Goal: Task Accomplishment & Management: Use online tool/utility

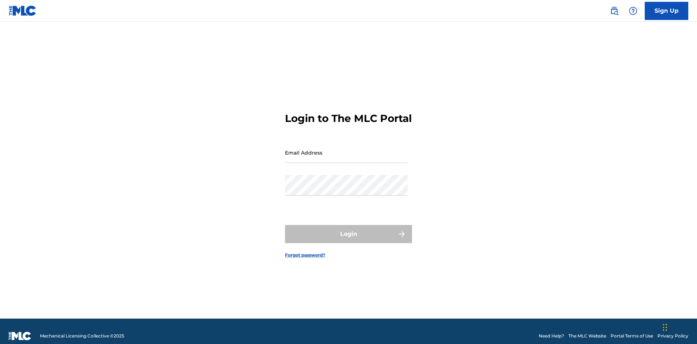
scroll to position [9, 0]
click at [346, 149] on input "Email Address" at bounding box center [346, 152] width 123 height 21
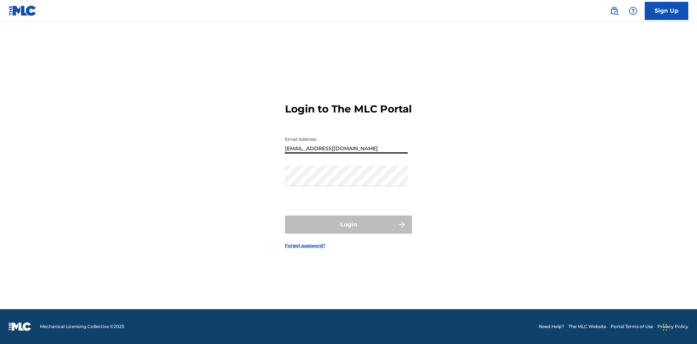
type input "Duke.McTesterson@gmail.com"
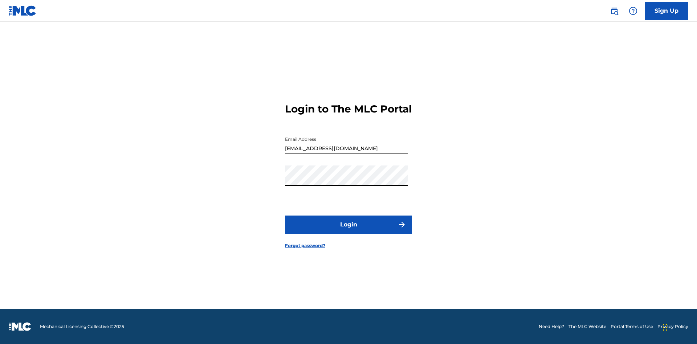
click at [348, 231] on button "Login" at bounding box center [348, 225] width 127 height 18
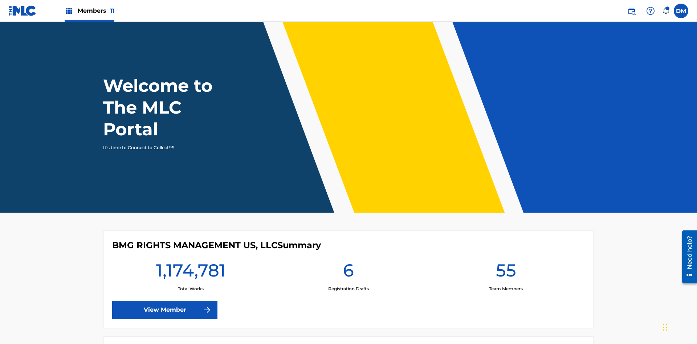
click at [89, 11] on span "Members 11" at bounding box center [96, 11] width 37 height 8
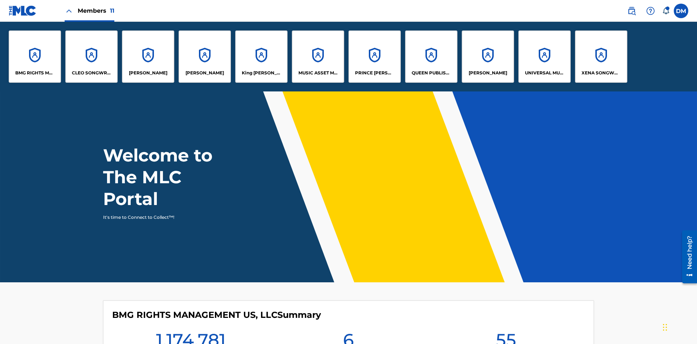
click at [431, 73] on p "QUEEN PUBLISHA" at bounding box center [431, 73] width 40 height 7
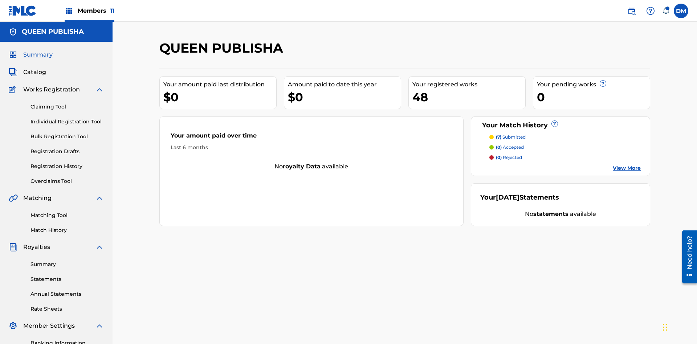
click at [67, 212] on link "Matching Tool" at bounding box center [66, 216] width 73 height 8
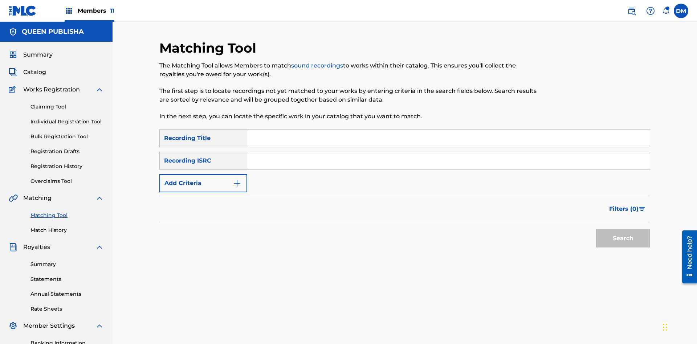
click at [448, 130] on input "Search Form" at bounding box center [448, 138] width 402 height 17
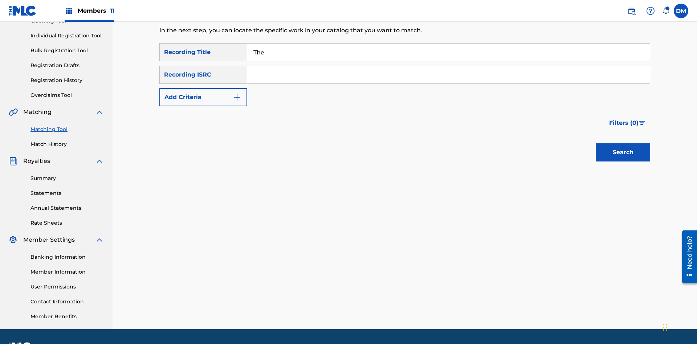
type input "The"
click at [623, 143] on button "Search" at bounding box center [622, 152] width 54 height 18
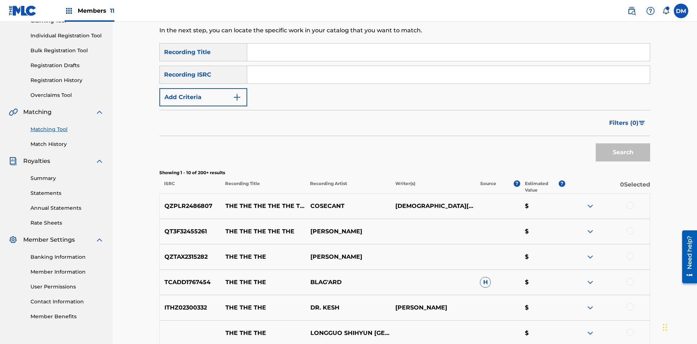
click at [448, 66] on input "Search Form" at bounding box center [448, 74] width 402 height 17
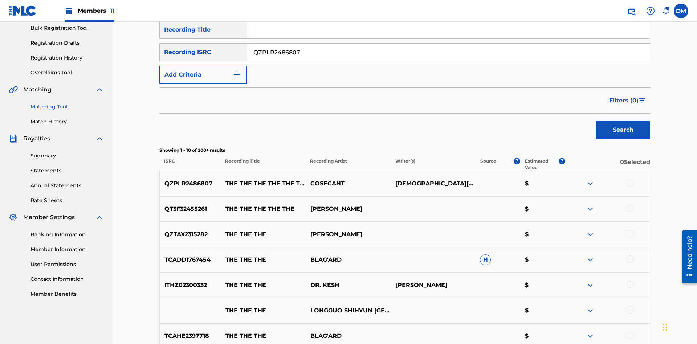
type input "QZPLR2486807"
click at [623, 121] on button "Search" at bounding box center [622, 130] width 54 height 18
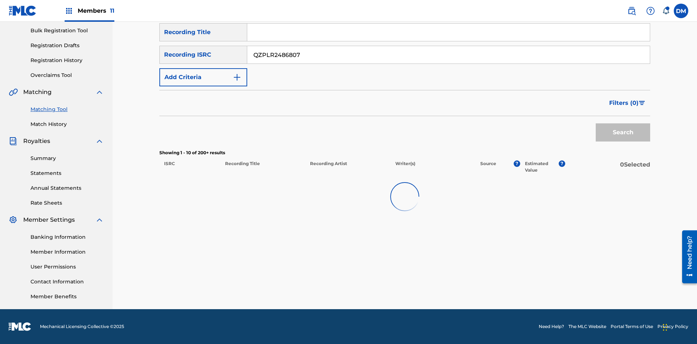
scroll to position [106, 0]
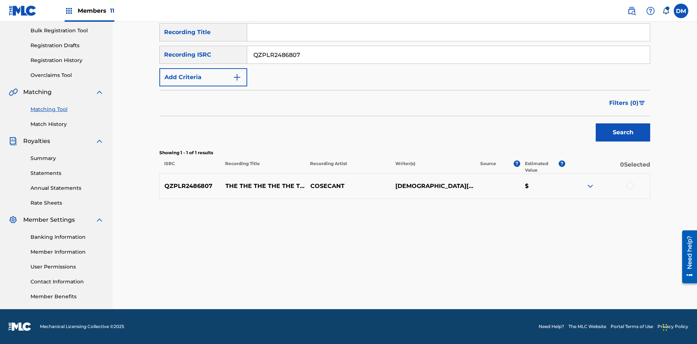
click at [448, 55] on input "QZPLR2486807" at bounding box center [448, 54] width 402 height 17
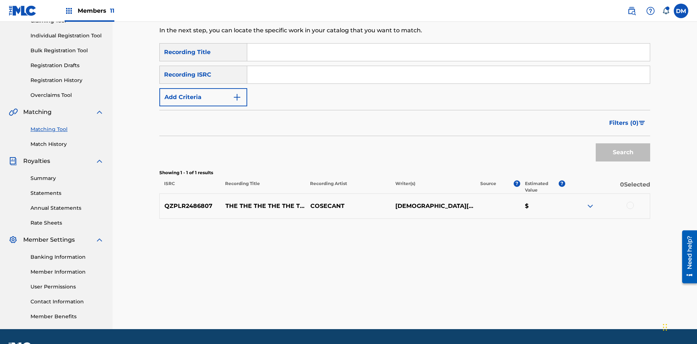
click at [448, 52] on input "Search Form" at bounding box center [448, 52] width 402 height 17
type input "THE THE THE THE THE THE THE THE"
click at [203, 88] on button "Add Criteria" at bounding box center [203, 97] width 88 height 18
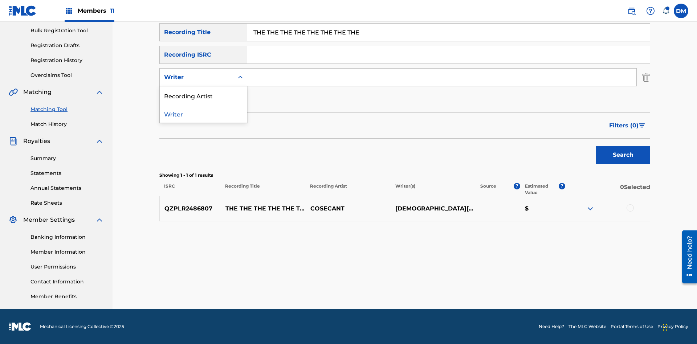
click at [203, 95] on div "Recording Artist" at bounding box center [203, 95] width 87 height 18
click at [203, 100] on button "Add Criteria" at bounding box center [203, 100] width 88 height 18
click at [442, 77] on input "Search Form" at bounding box center [441, 77] width 389 height 17
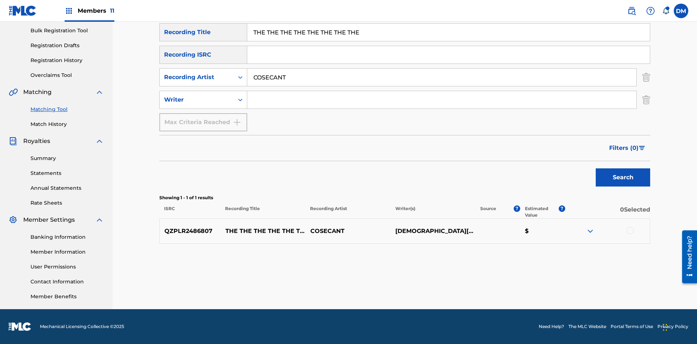
type input "COSECANT"
click at [442, 100] on input "Search Form" at bounding box center [441, 99] width 389 height 17
type input "CHRISTIAN K HEWLETT"
click at [623, 177] on button "Search" at bounding box center [622, 177] width 54 height 18
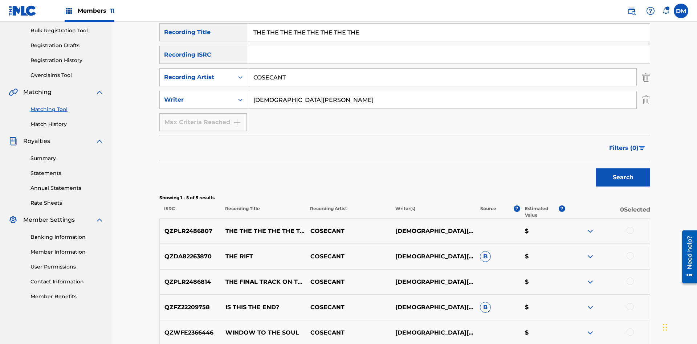
click at [448, 41] on input "THE THE THE THE THE THE THE THE" at bounding box center [448, 32] width 402 height 17
click at [442, 69] on input "COSECANT" at bounding box center [441, 77] width 389 height 17
click at [442, 91] on input "CHRISTIAN K HEWLETT" at bounding box center [441, 99] width 389 height 17
click at [448, 41] on input "Search Form" at bounding box center [448, 32] width 402 height 17
type input "THE THE THE THE THE THE THE THE"
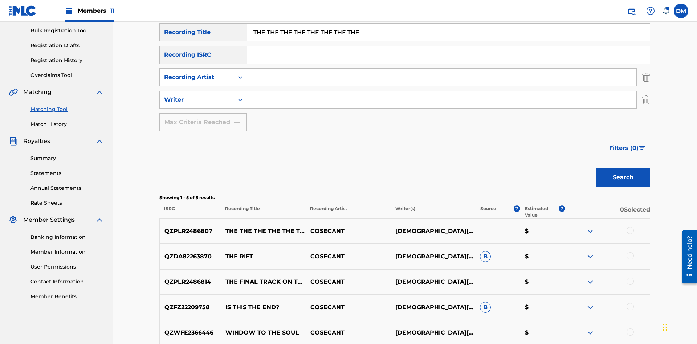
click at [623, 168] on button "Search" at bounding box center [622, 177] width 54 height 18
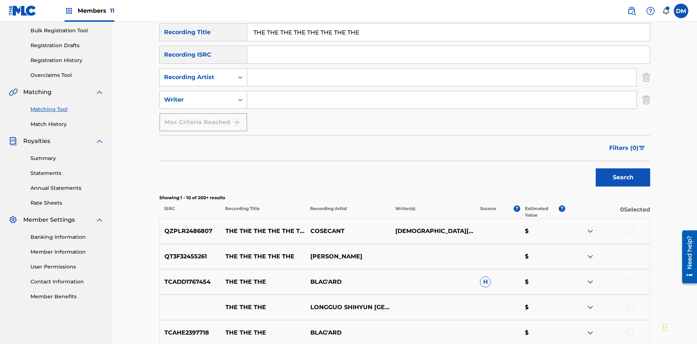
click at [448, 41] on input "THE THE THE THE THE THE THE THE" at bounding box center [448, 32] width 402 height 17
click at [442, 69] on input "Search Form" at bounding box center [441, 77] width 389 height 17
type input "COSECANT"
click at [623, 168] on button "Search" at bounding box center [622, 177] width 54 height 18
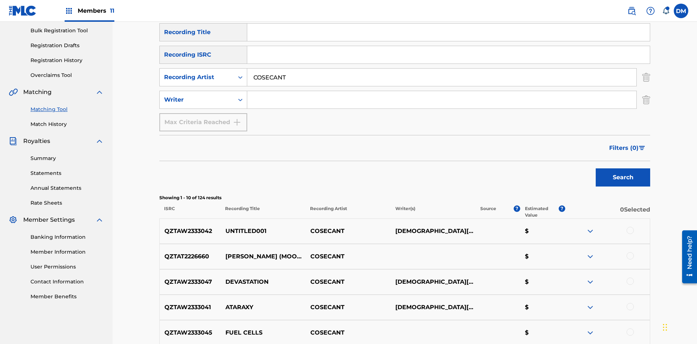
click at [442, 69] on input "COSECANT" at bounding box center [441, 77] width 389 height 17
click at [442, 91] on input "Search Form" at bounding box center [441, 99] width 389 height 17
type input "CHRISTIAN K HEWLETT"
click at [623, 168] on button "Search" at bounding box center [622, 177] width 54 height 18
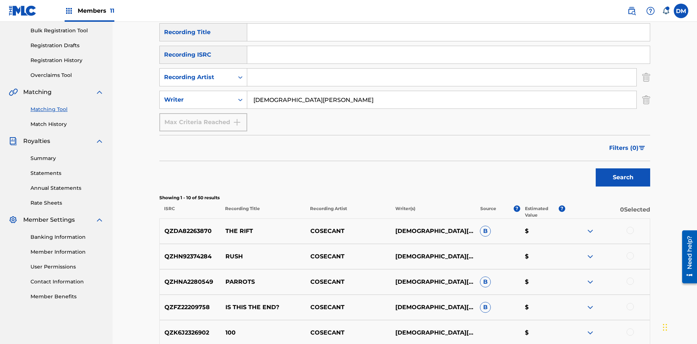
click at [442, 91] on input "CHRISTIAN K HEWLETT" at bounding box center [441, 99] width 389 height 17
click at [630, 227] on div at bounding box center [629, 230] width 7 height 7
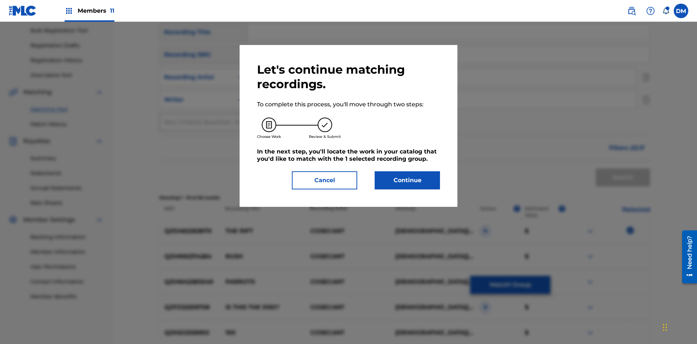
click at [407, 180] on button "Continue" at bounding box center [406, 180] width 65 height 18
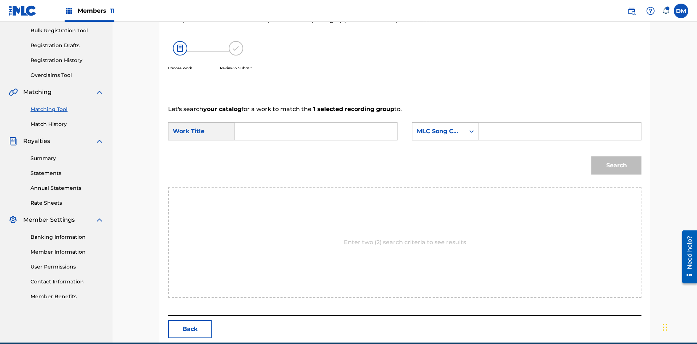
scroll to position [139, 0]
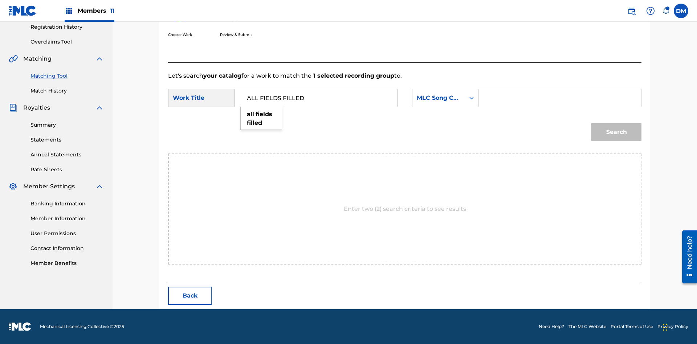
type input "ALL FIELDS FILLED"
click at [445, 98] on div "MLC Song Code" at bounding box center [439, 98] width 44 height 9
click at [445, 125] on div "ISWC" at bounding box center [445, 134] width 66 height 18
click at [616, 132] on button "Search" at bounding box center [616, 132] width 50 height 18
click at [559, 98] on input "T2736922134" at bounding box center [559, 97] width 150 height 17
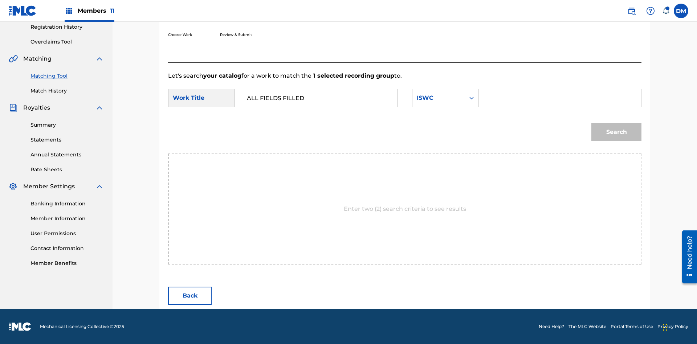
click at [445, 98] on div "ISWC" at bounding box center [439, 98] width 44 height 9
click at [445, 125] on div "MLC Song Code" at bounding box center [445, 134] width 66 height 18
click at [559, 98] on input "Search Form" at bounding box center [559, 97] width 150 height 17
type input "FE4B37"
click at [616, 132] on button "Search" at bounding box center [616, 132] width 50 height 18
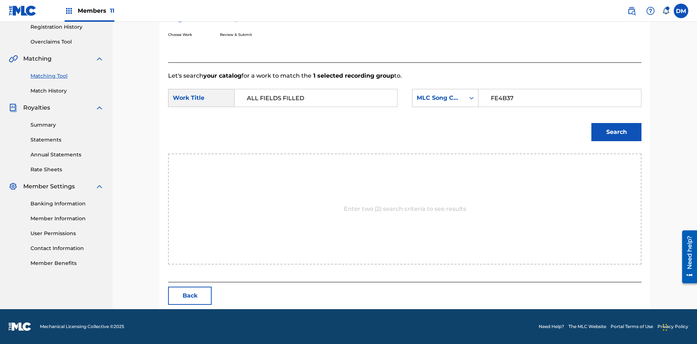
click at [559, 107] on input "FE4B37" at bounding box center [559, 97] width 150 height 17
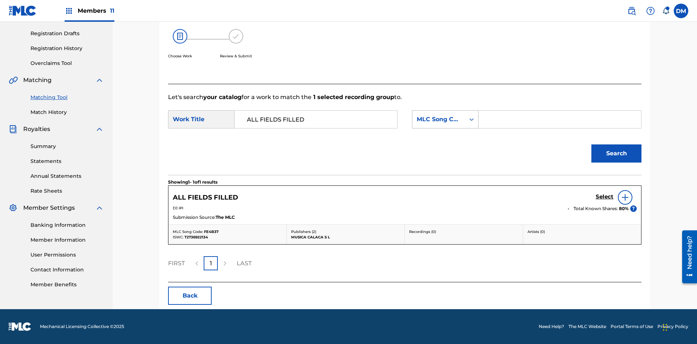
click at [445, 119] on div "MLC Song Code" at bounding box center [439, 119] width 44 height 9
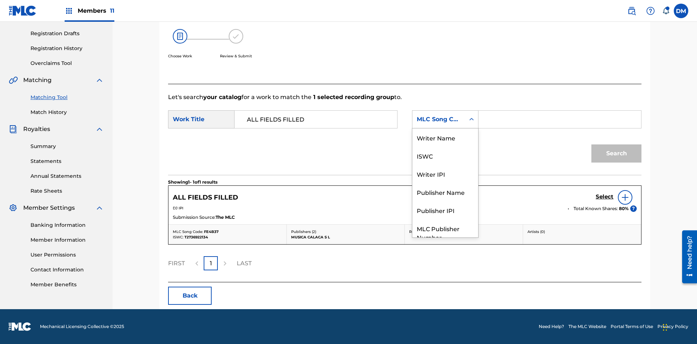
click at [445, 147] on div "Writer Name" at bounding box center [445, 137] width 66 height 18
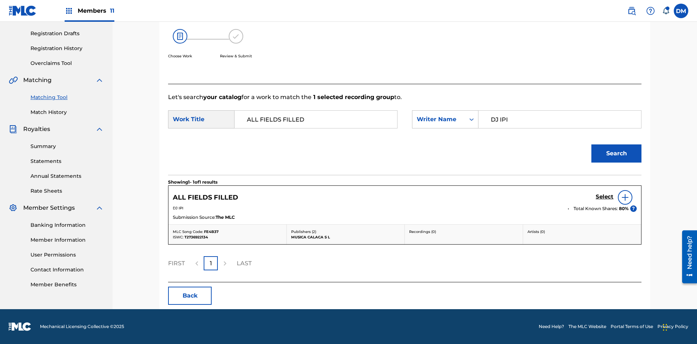
type input "DJ IPI"
click at [616, 153] on button "Search" at bounding box center [616, 153] width 50 height 18
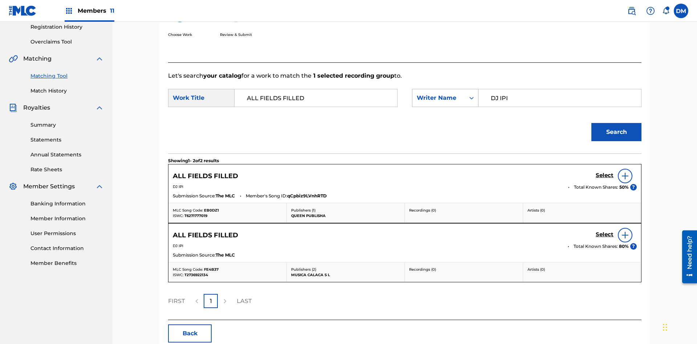
click at [559, 89] on input "DJ IPI" at bounding box center [559, 97] width 150 height 17
click at [445, 94] on div "Writer Name" at bounding box center [439, 98] width 44 height 9
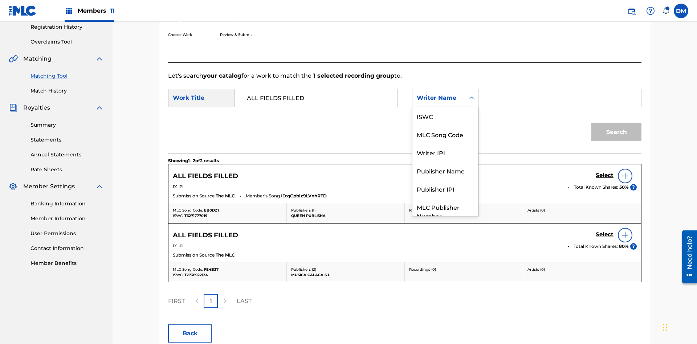
click at [445, 143] on div "Writer IPI" at bounding box center [445, 152] width 66 height 18
click at [559, 89] on input "Search Form" at bounding box center [559, 97] width 150 height 17
type input "00280959528"
click at [616, 123] on button "Search" at bounding box center [616, 132] width 50 height 18
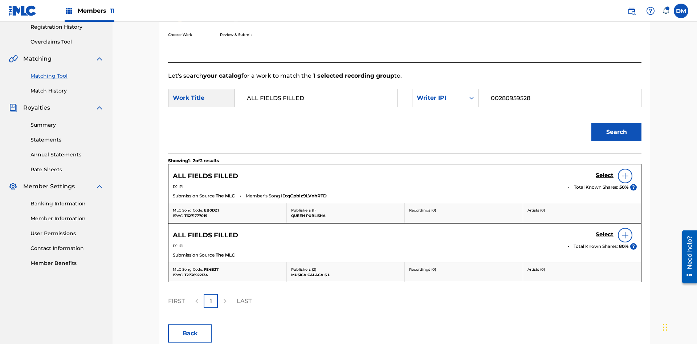
click at [559, 89] on input "00280959528" at bounding box center [559, 97] width 150 height 17
click at [445, 94] on div "Writer IPI" at bounding box center [439, 98] width 44 height 9
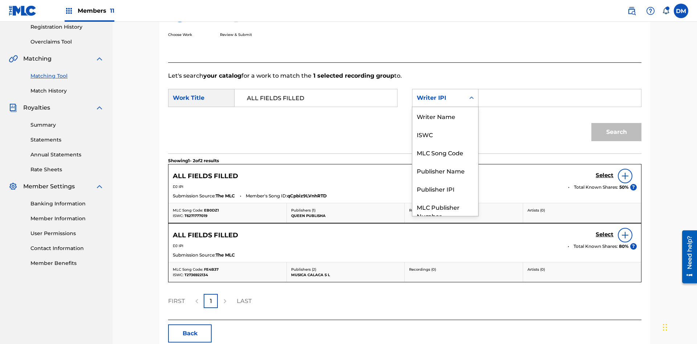
click at [445, 161] on div "Publisher Name" at bounding box center [445, 170] width 66 height 18
click at [559, 89] on input "Search Form" at bounding box center [559, 97] width 150 height 17
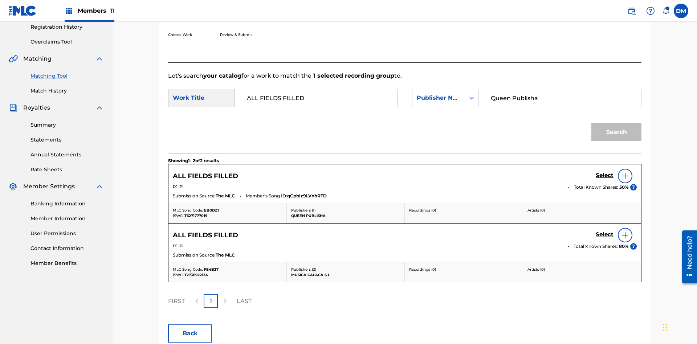
type input "Queen Publisha"
click at [616, 123] on button "Search" at bounding box center [616, 132] width 50 height 18
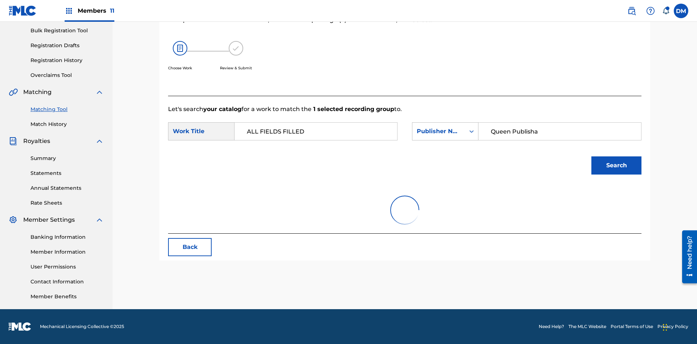
click at [559, 123] on input "Queen Publisha" at bounding box center [559, 131] width 150 height 17
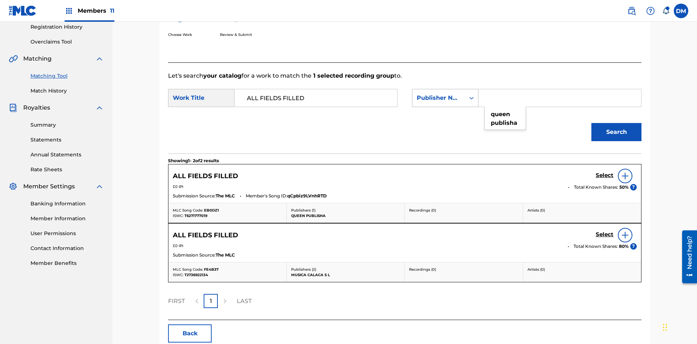
click at [445, 94] on div "Publisher Name" at bounding box center [439, 98] width 44 height 9
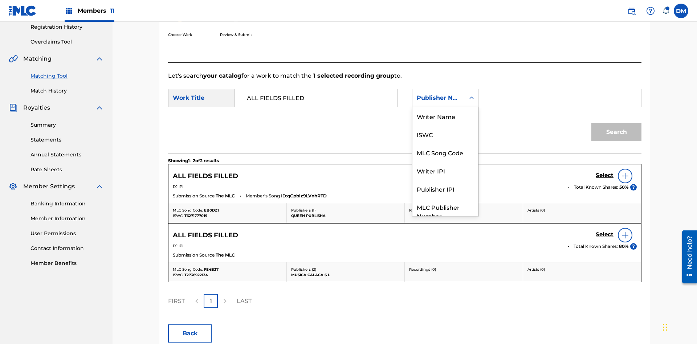
click at [445, 180] on div "Publisher IPI" at bounding box center [445, 189] width 66 height 18
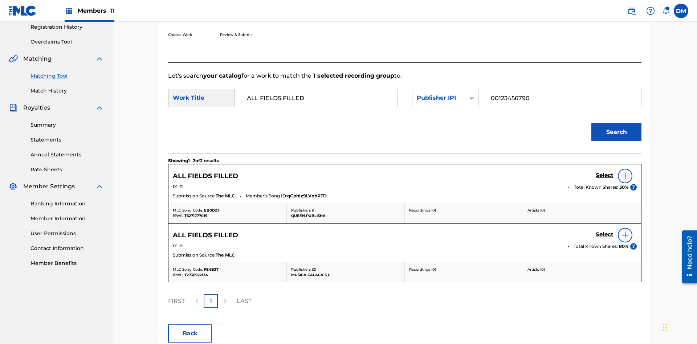
type input "00123456790"
click at [616, 123] on button "Search" at bounding box center [616, 132] width 50 height 18
click at [559, 89] on input "00123456790" at bounding box center [559, 97] width 150 height 17
click at [445, 94] on div "Publisher IPI" at bounding box center [439, 98] width 44 height 9
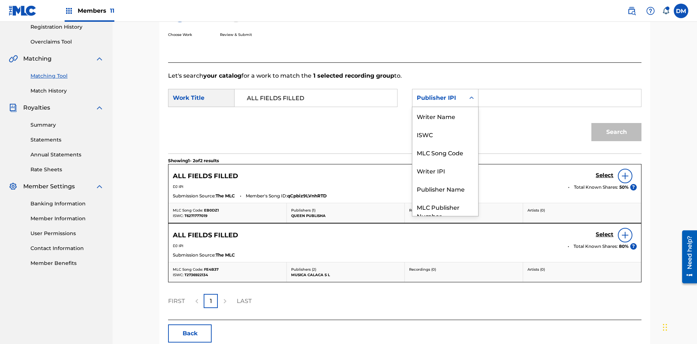
click at [445, 198] on div "MLC Publisher Number" at bounding box center [445, 211] width 66 height 27
type input "P077TM"
click at [616, 123] on button "Search" at bounding box center [616, 132] width 50 height 18
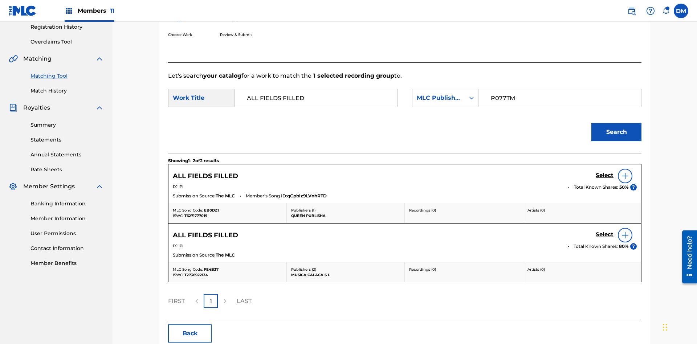
click at [559, 89] on input "P077TM" at bounding box center [559, 97] width 150 height 17
click at [604, 172] on h5 "Select" at bounding box center [604, 175] width 18 height 7
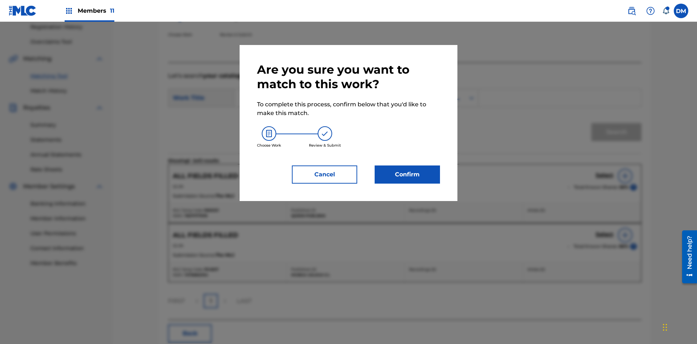
click at [407, 175] on button "Confirm" at bounding box center [406, 174] width 65 height 18
